Goal: Transaction & Acquisition: Purchase product/service

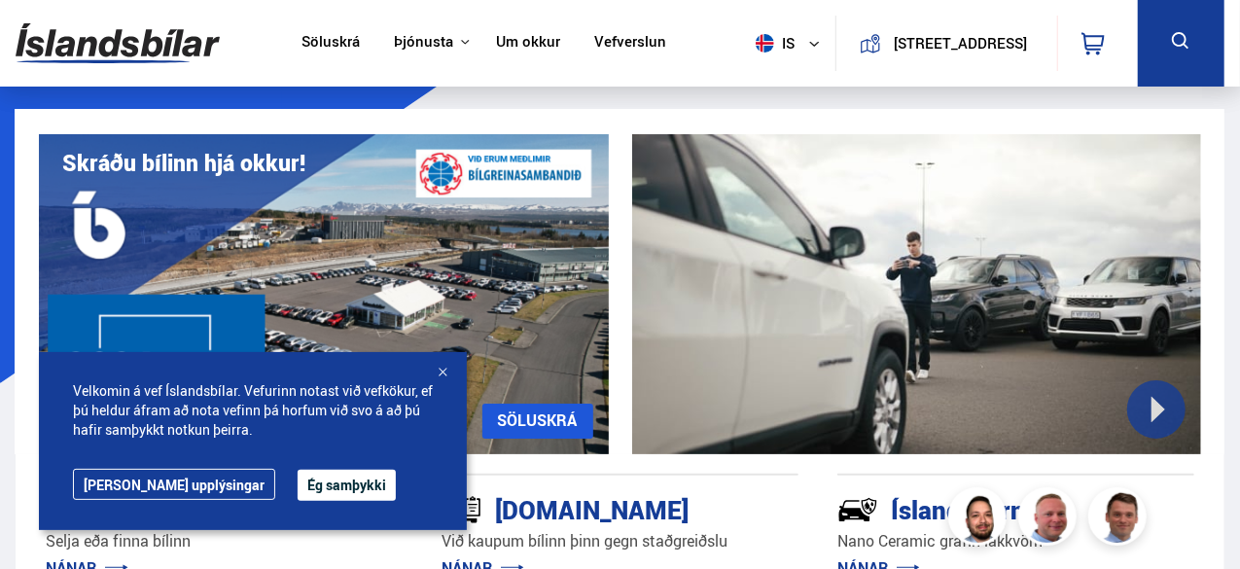
click at [310, 482] on button "Ég samþykki" at bounding box center [347, 485] width 98 height 31
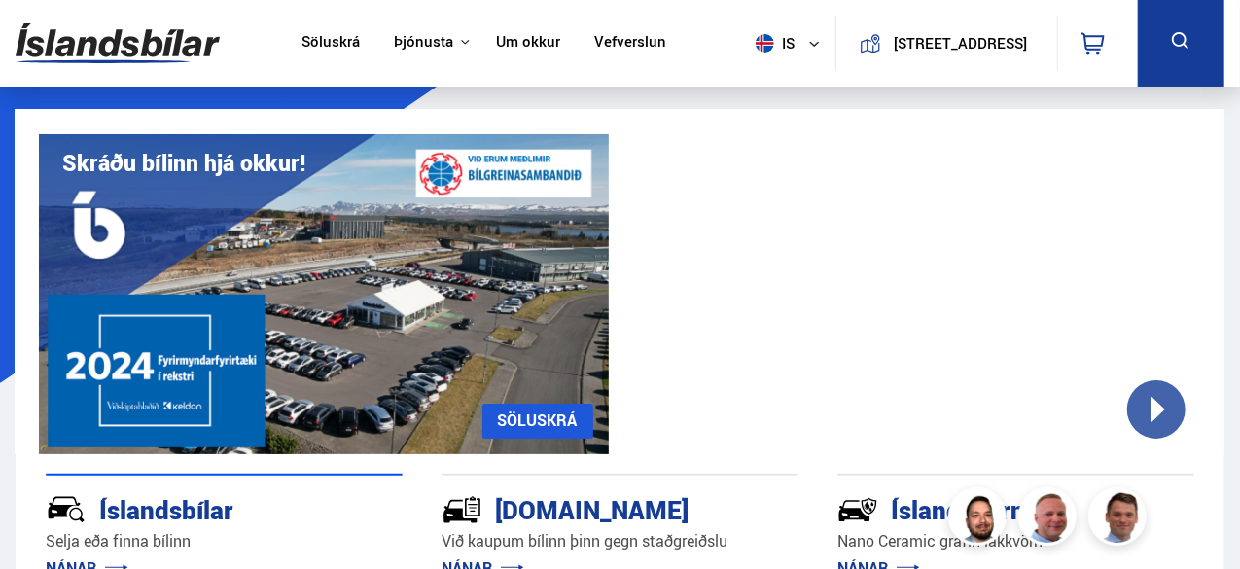
click at [1193, 18] on button at bounding box center [1181, 43] width 87 height 87
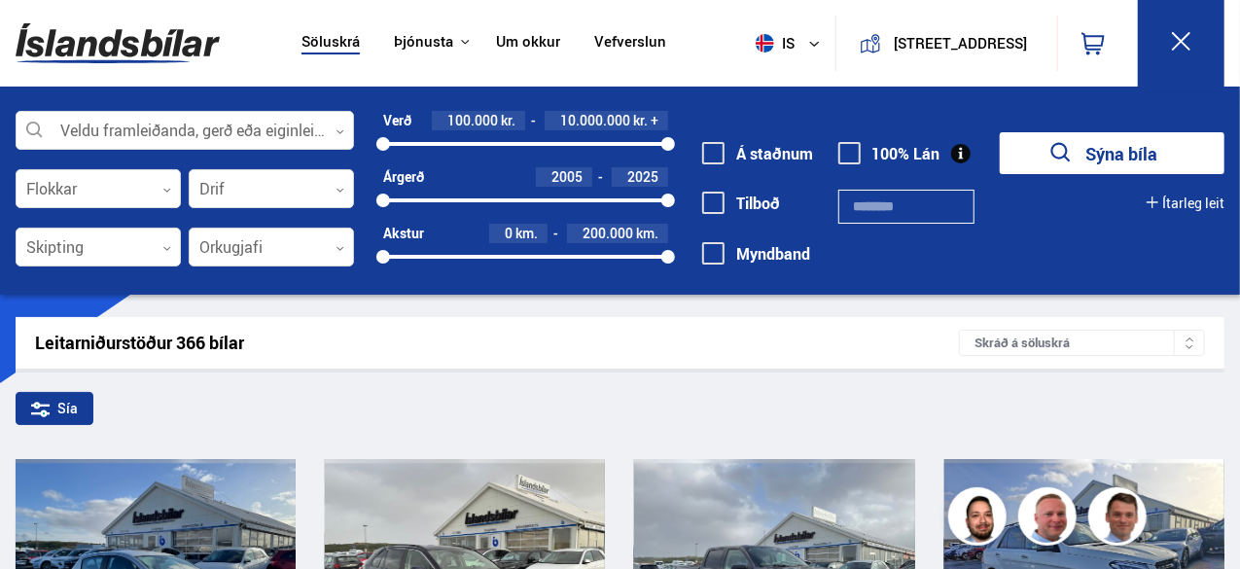
click at [499, 139] on div "100000 10000000" at bounding box center [525, 144] width 285 height 18
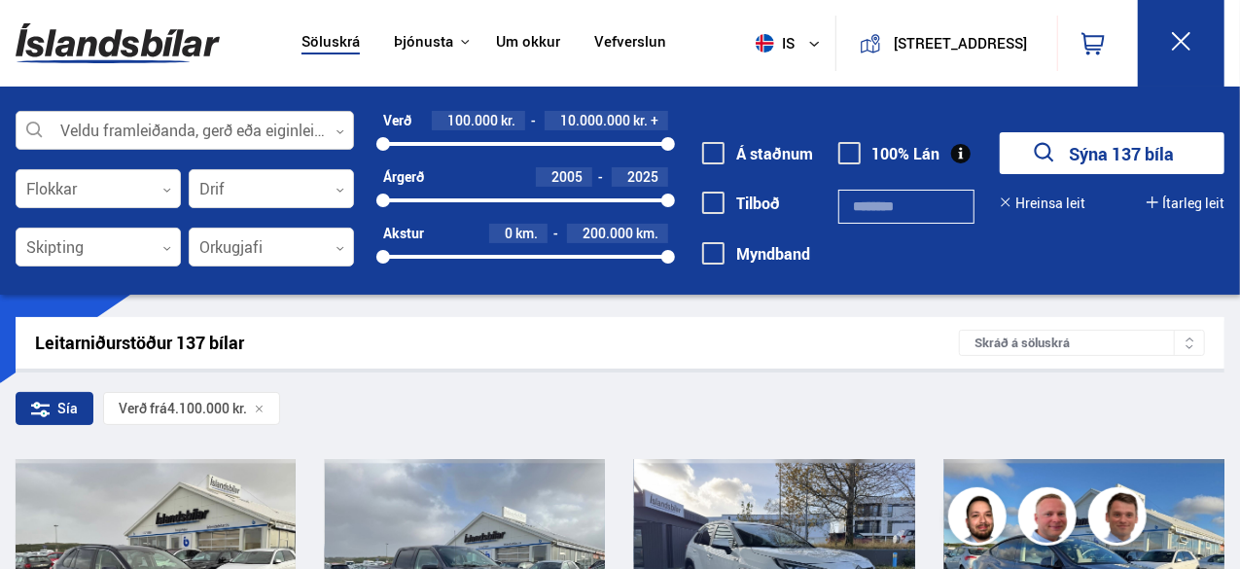
drag, startPoint x: 499, startPoint y: 139, endPoint x: 336, endPoint y: 148, distance: 162.6
click at [336, 148] on div "Veldu framleiðanda, gerð eða eiginleika 0 Flokkar 0 Drif 0 Skipting 0 Orkugjafi…" at bounding box center [620, 200] width 1240 height 179
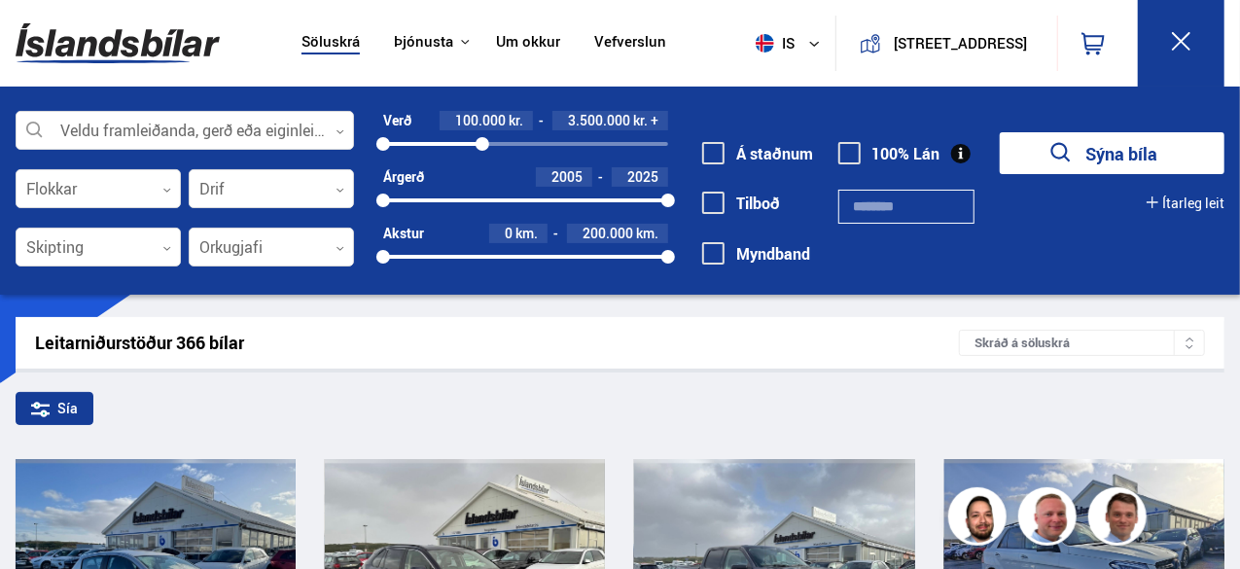
drag, startPoint x: 667, startPoint y: 139, endPoint x: 482, endPoint y: 142, distance: 184.8
click at [482, 142] on div at bounding box center [483, 144] width 14 height 14
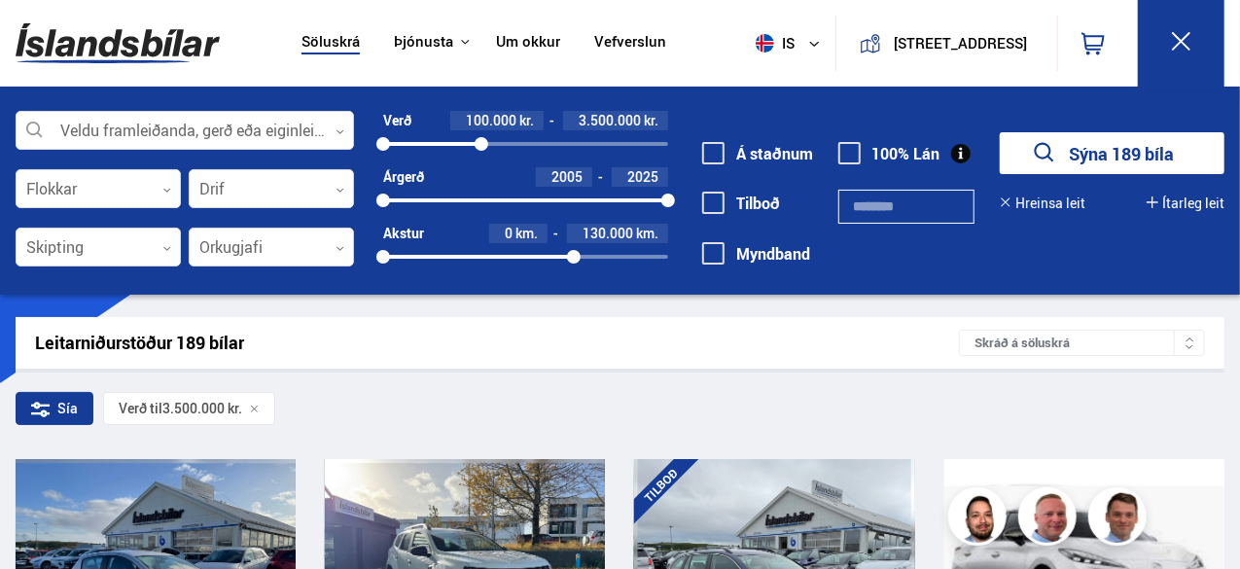
drag, startPoint x: 663, startPoint y: 260, endPoint x: 574, endPoint y: 264, distance: 89.5
click at [574, 264] on div at bounding box center [574, 257] width 14 height 14
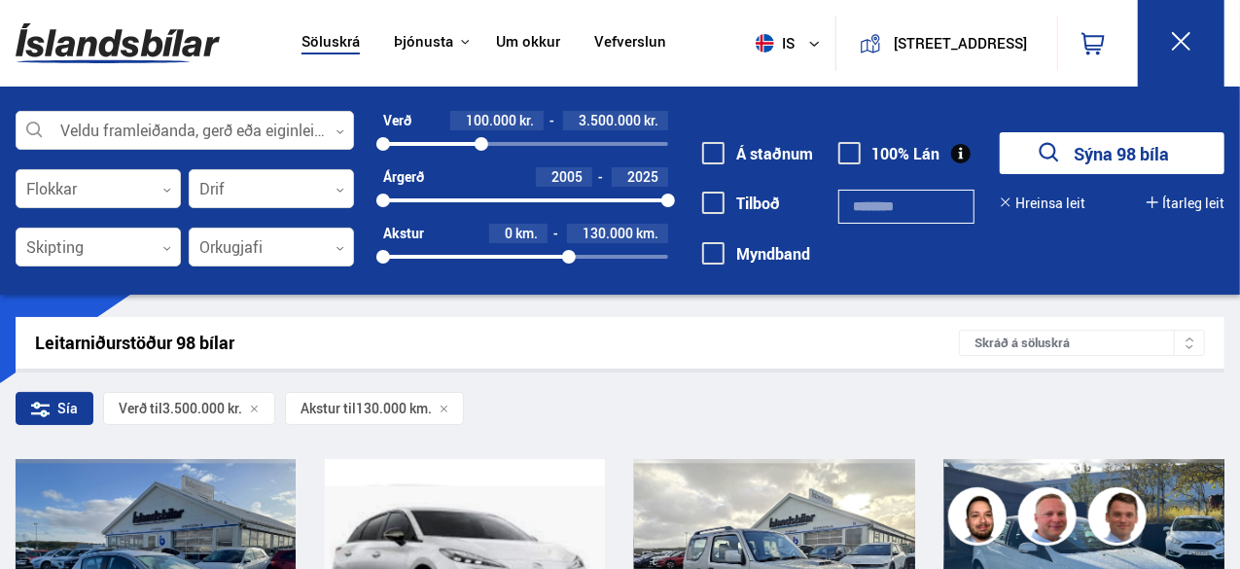
click at [1116, 166] on button "Sýna 98 bíla" at bounding box center [1112, 153] width 225 height 42
click at [1099, 153] on button "Sýna 98 bíla" at bounding box center [1112, 153] width 225 height 42
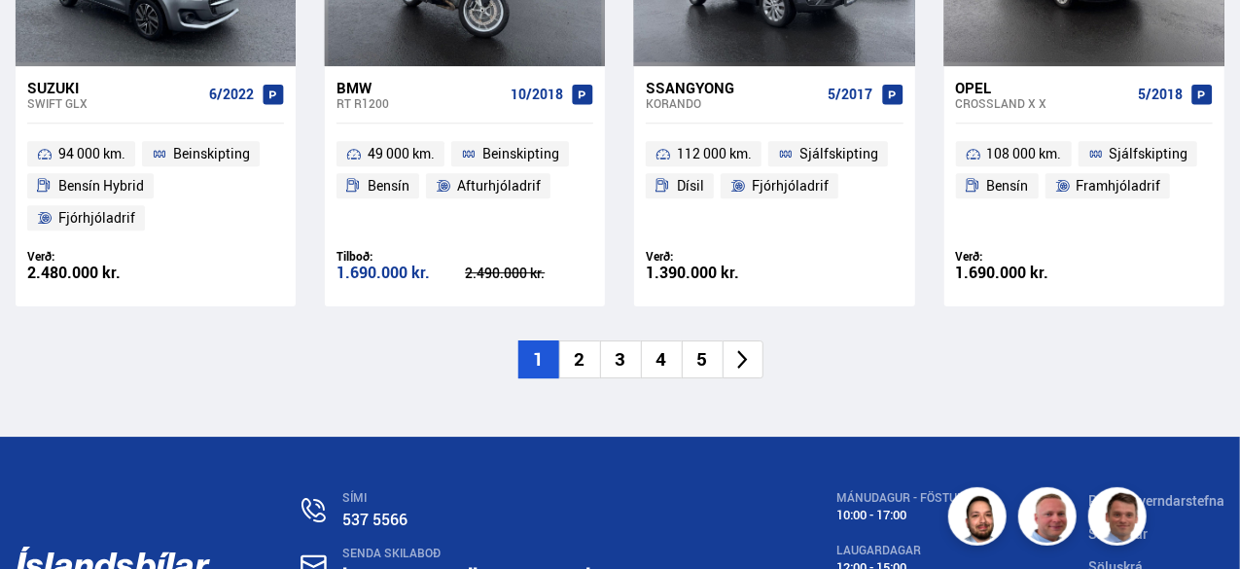
scroll to position [2967, 0]
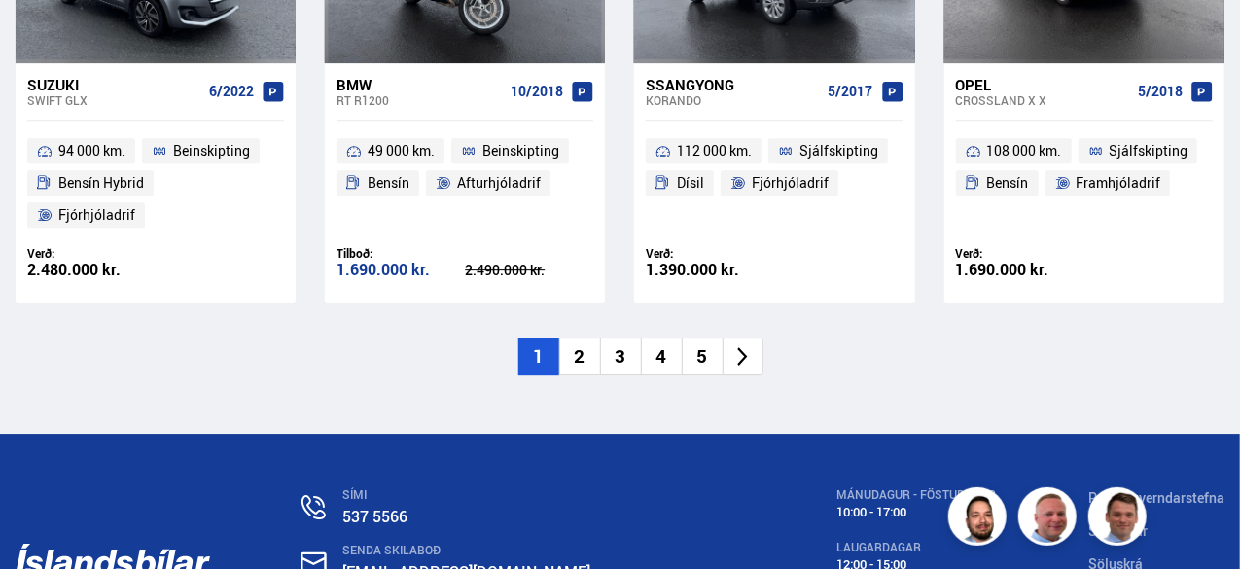
click at [581, 337] on li "2" at bounding box center [579, 356] width 41 height 38
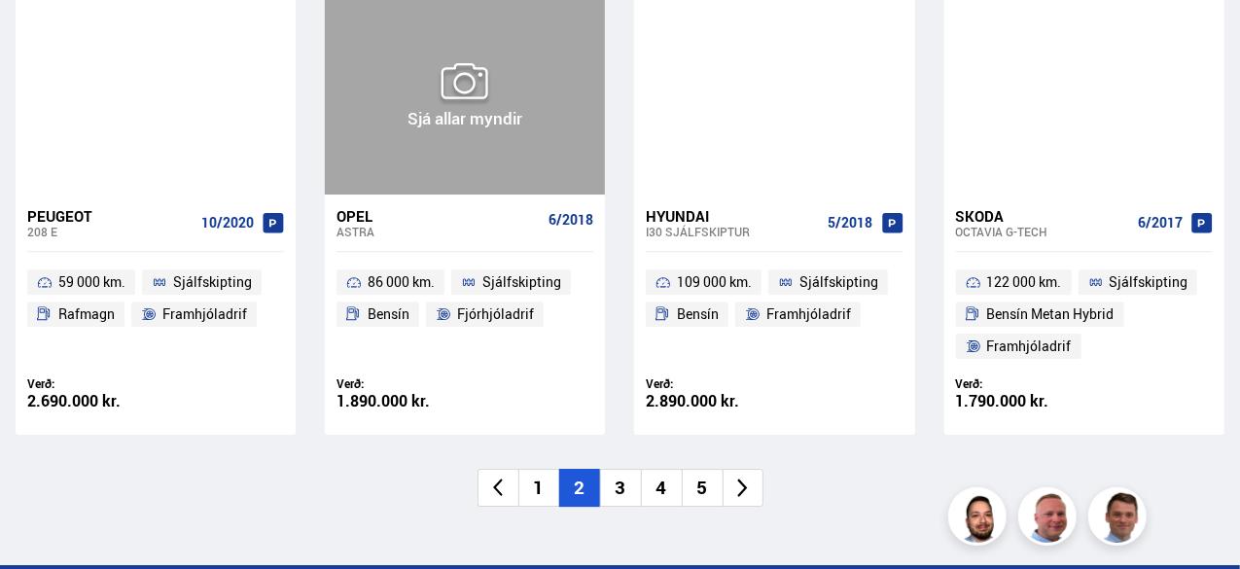
scroll to position [2933, 0]
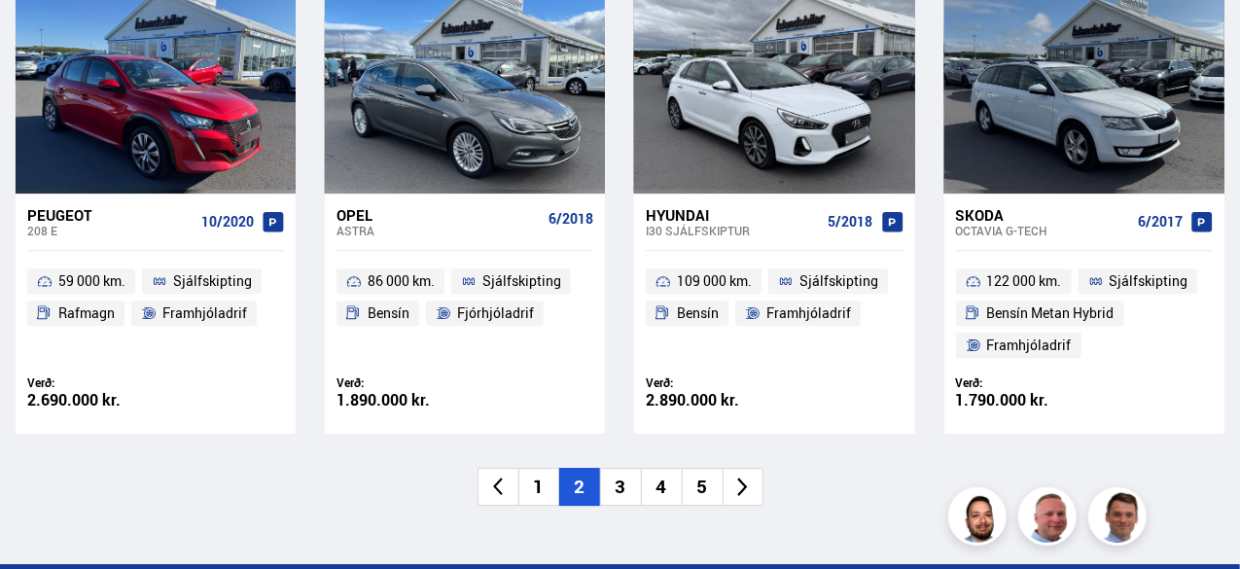
click at [620, 490] on li "3" at bounding box center [620, 487] width 41 height 38
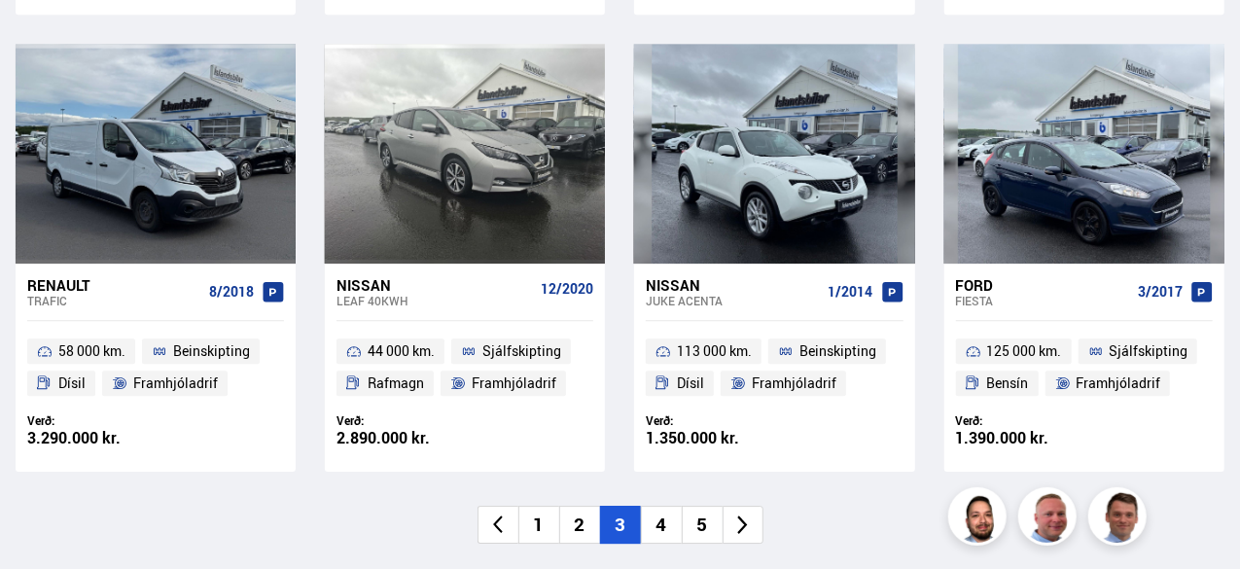
scroll to position [2835, 0]
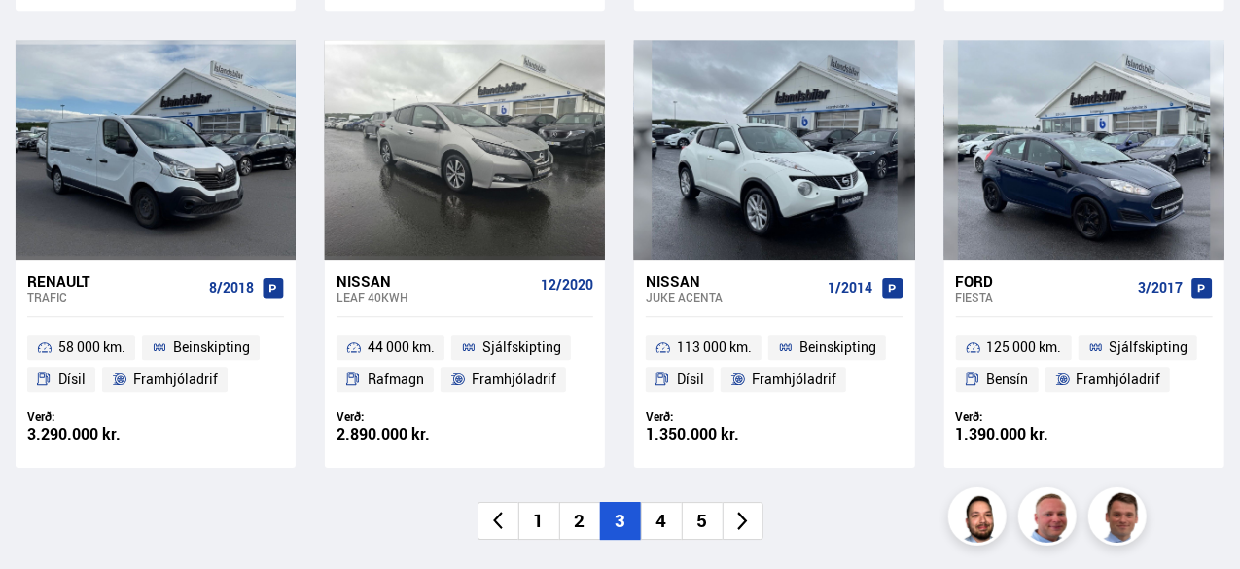
click at [661, 512] on li "4" at bounding box center [661, 521] width 41 height 38
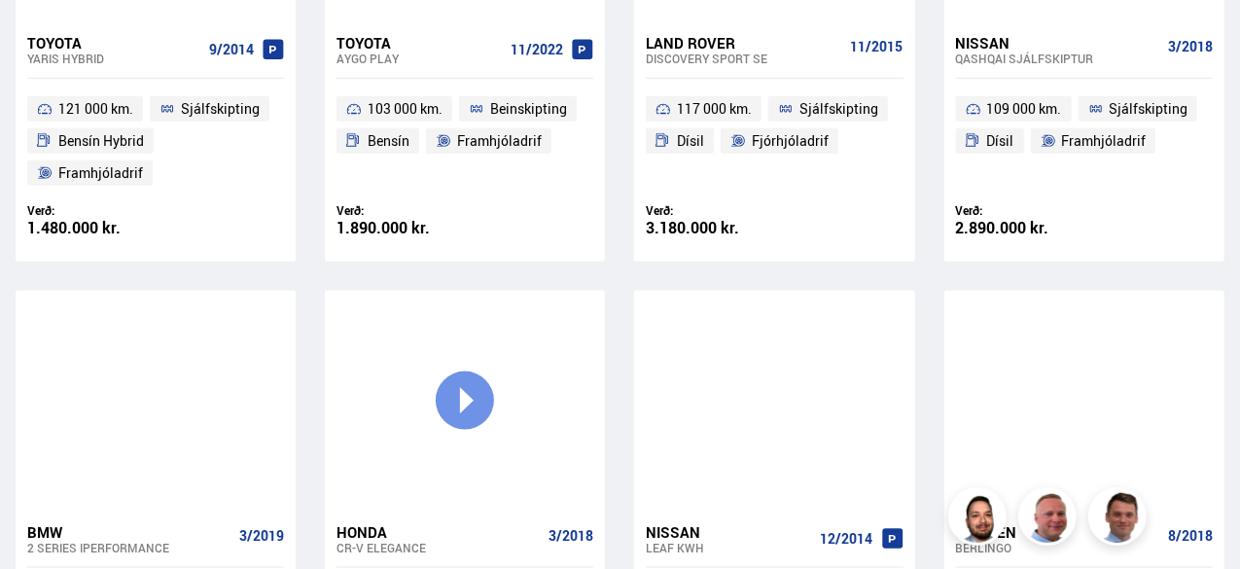
scroll to position [1118, 0]
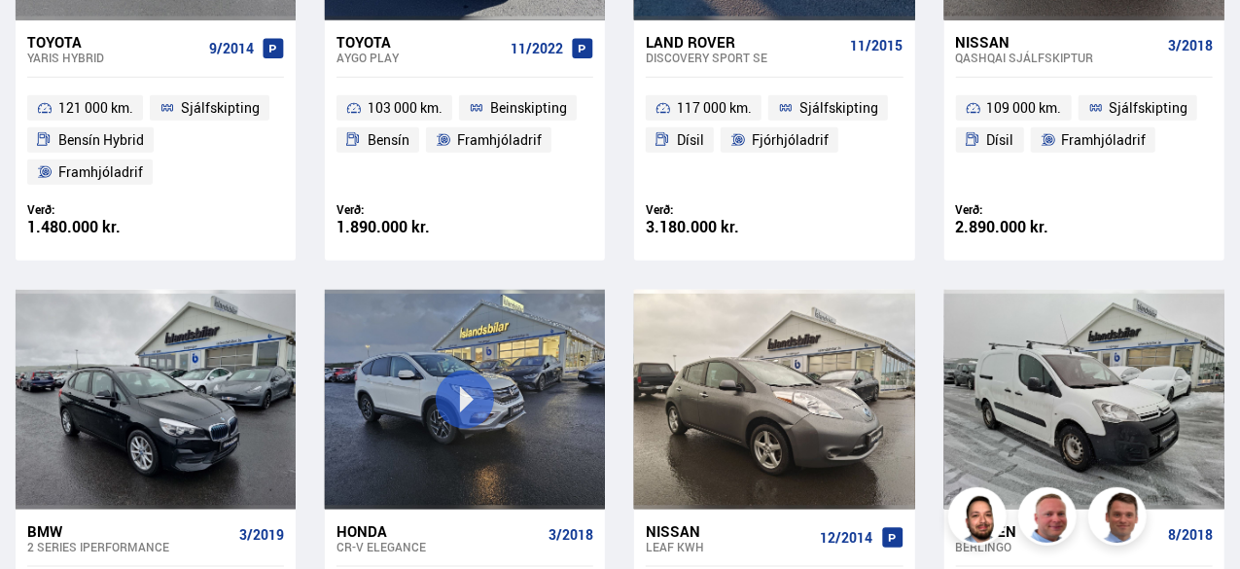
click at [661, 512] on div "Nissan Leaf KWH 12/2014" at bounding box center [774, 538] width 257 height 57
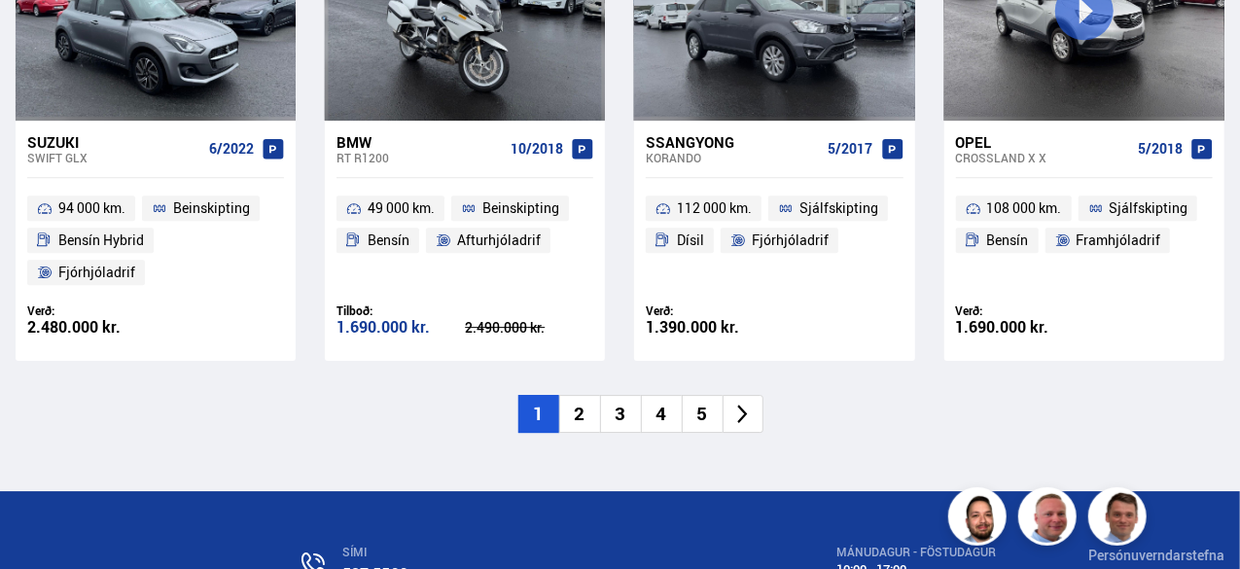
scroll to position [2904, 0]
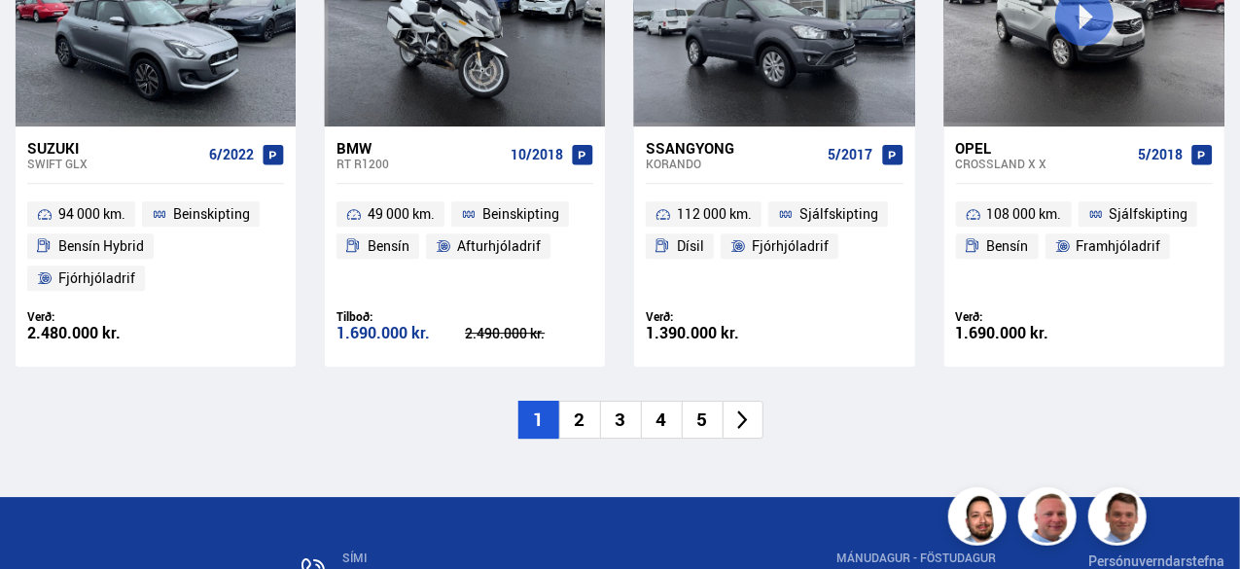
click at [626, 401] on li "3" at bounding box center [620, 420] width 41 height 38
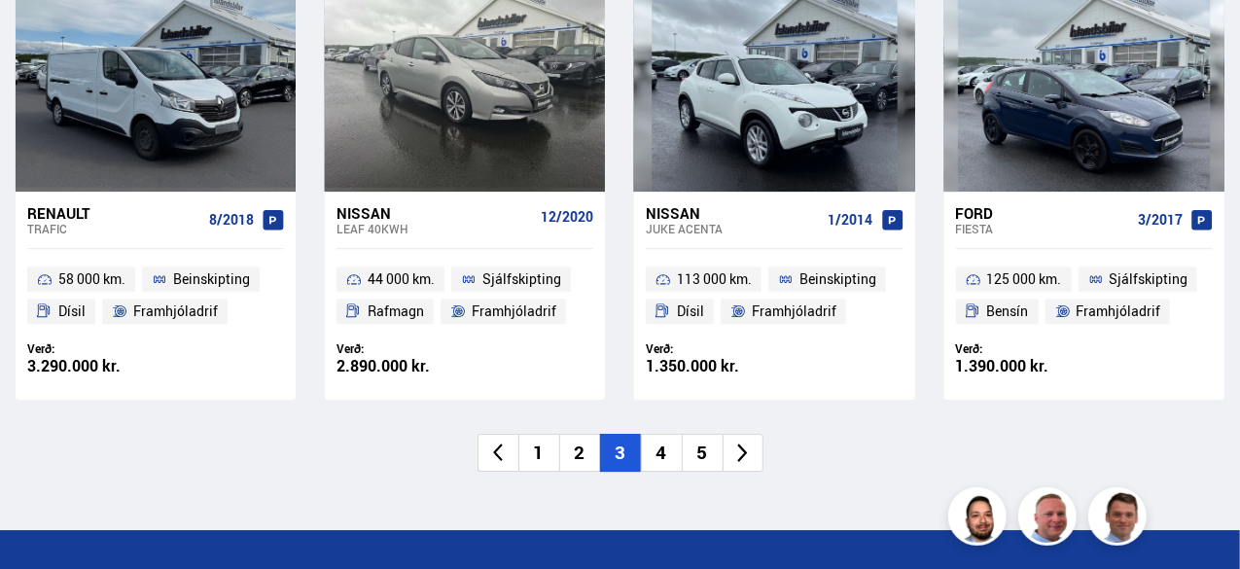
scroll to position [2904, 0]
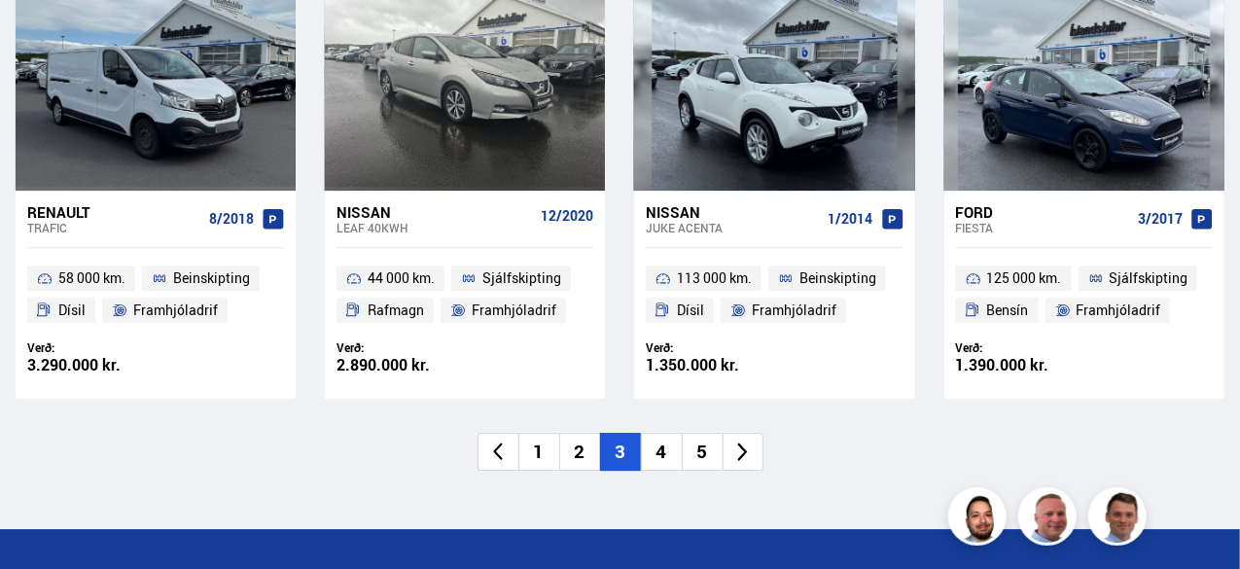
click at [664, 445] on li "4" at bounding box center [661, 452] width 41 height 38
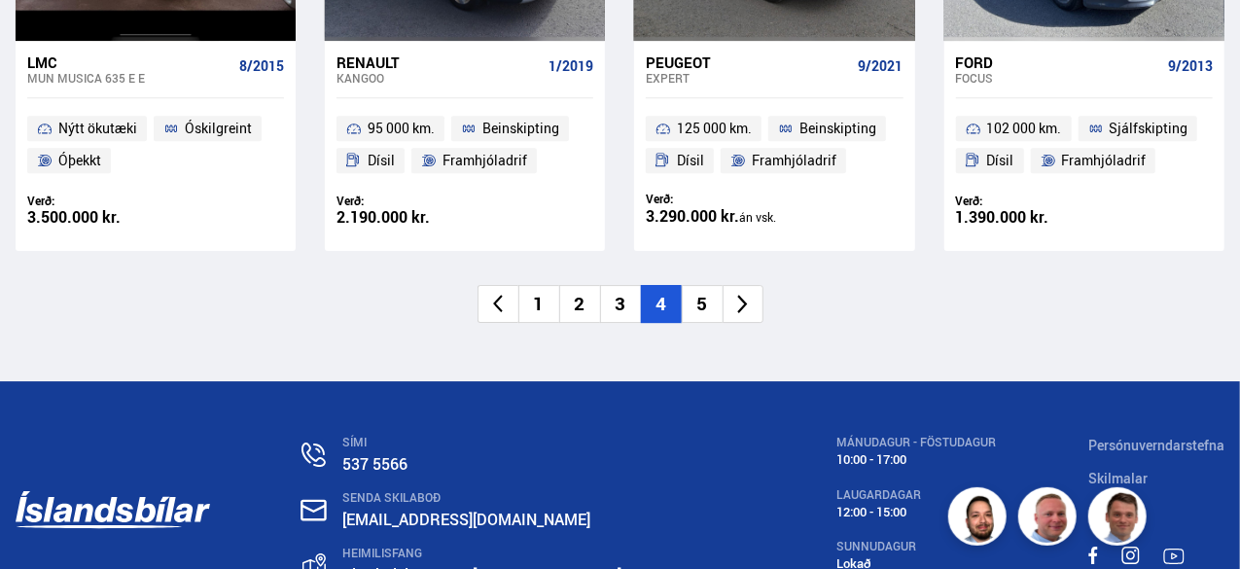
scroll to position [3026, 0]
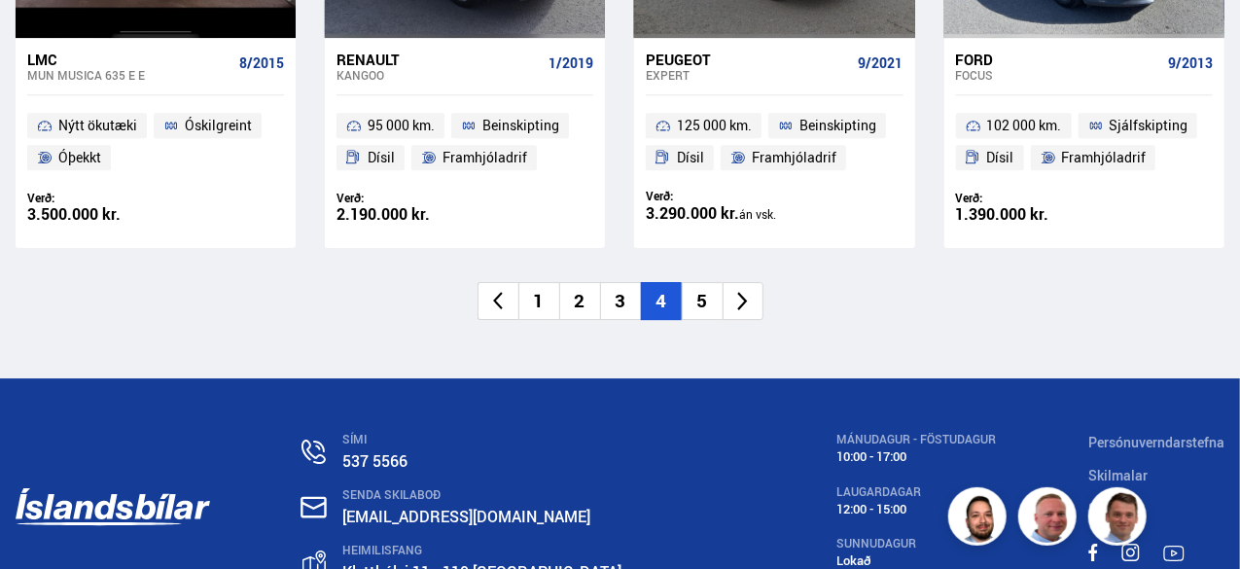
click at [700, 304] on li "5" at bounding box center [702, 301] width 41 height 38
